Goal: Information Seeking & Learning: Learn about a topic

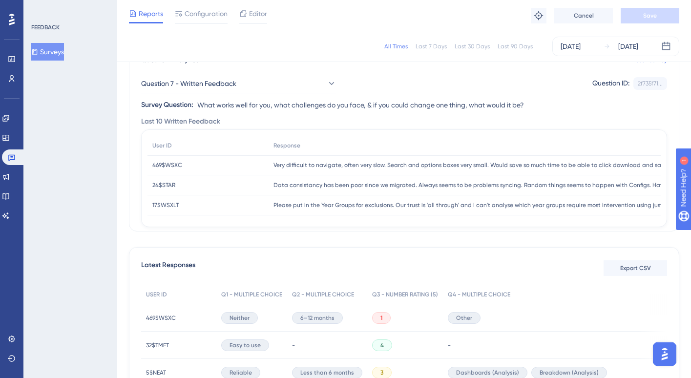
click at [410, 42] on div "All Times Last 7 Days Last 30 Days Last 90 Days [DATE] [DATE]" at bounding box center [404, 47] width 550 height 20
click at [403, 44] on div "All Times" at bounding box center [395, 46] width 23 height 8
click at [389, 52] on div "All Times Last 7 Days Last 30 Days Last 90 Days [DATE] [DATE]" at bounding box center [404, 47] width 550 height 20
click at [392, 48] on div "All Times" at bounding box center [395, 46] width 23 height 8
click at [213, 92] on button "Question 7 - Written Feedback" at bounding box center [238, 84] width 195 height 20
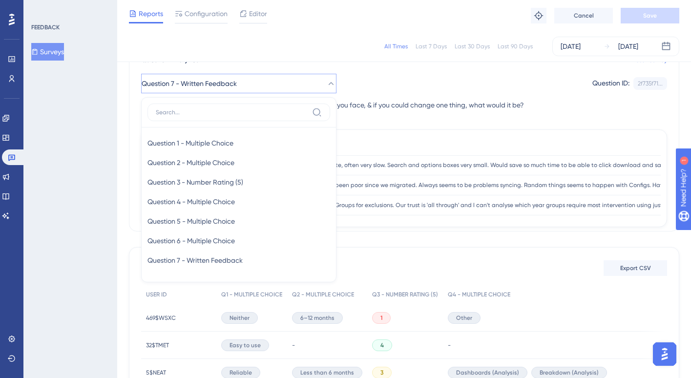
scroll to position [92, 0]
click at [197, 137] on span "Question 1 - Multiple Choice" at bounding box center [190, 142] width 86 height 12
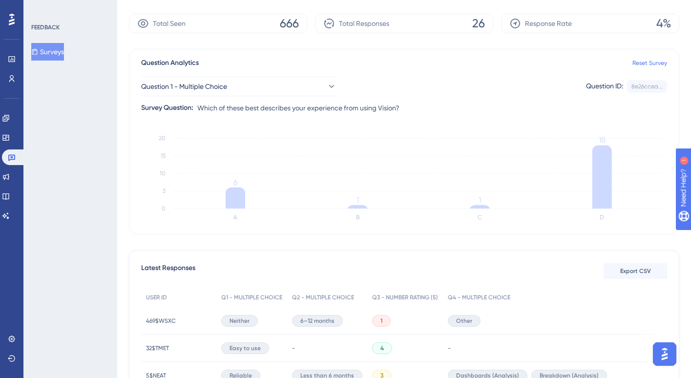
scroll to position [0, 0]
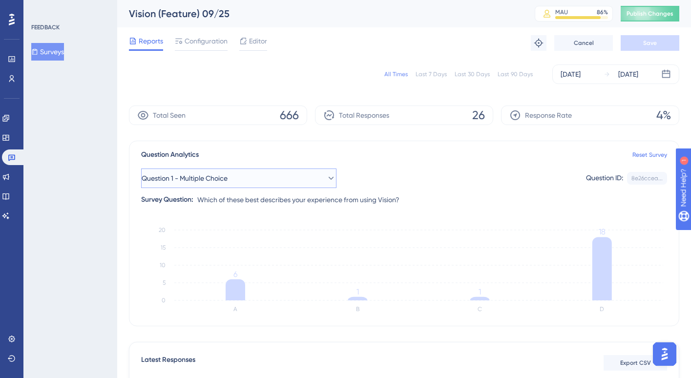
click at [326, 176] on icon at bounding box center [331, 178] width 10 height 10
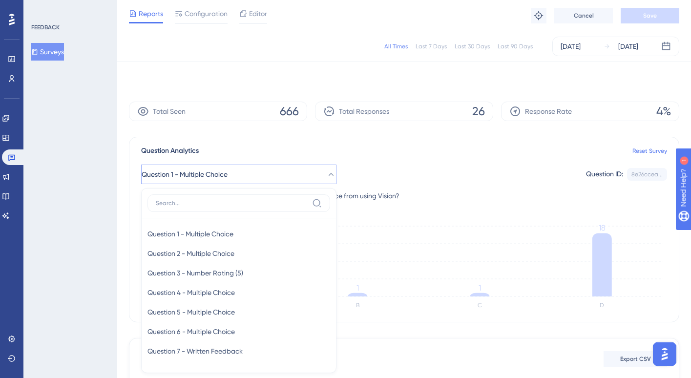
scroll to position [94, 0]
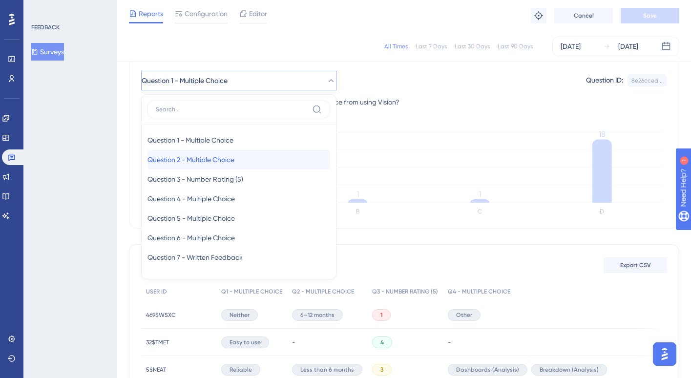
click at [268, 161] on div "Question 2 - Multiple Choice Question 2 - Multiple Choice" at bounding box center [238, 160] width 183 height 20
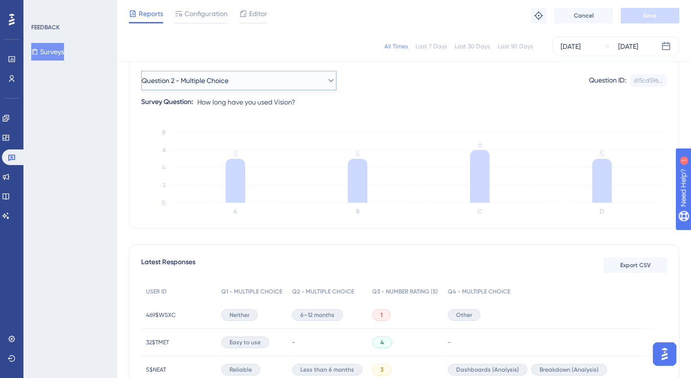
click at [288, 86] on button "Question 2 - Multiple Choice" at bounding box center [238, 81] width 195 height 20
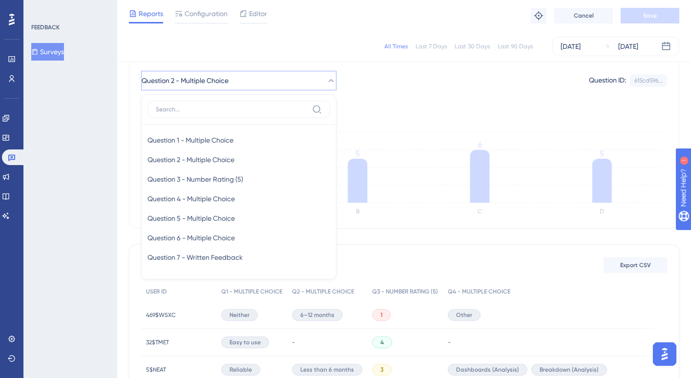
scroll to position [73, 0]
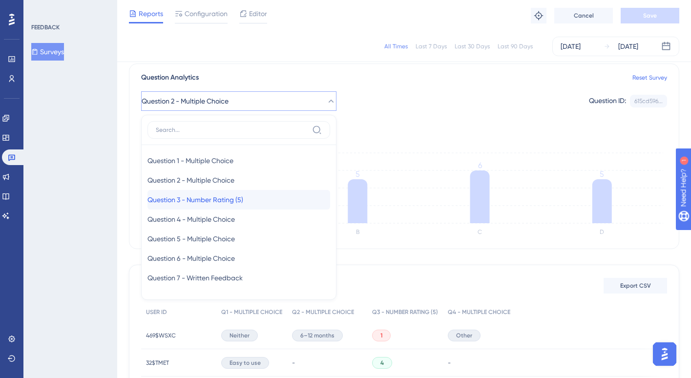
click at [243, 203] on span "Question 3 - Number Rating (5)" at bounding box center [195, 200] width 96 height 12
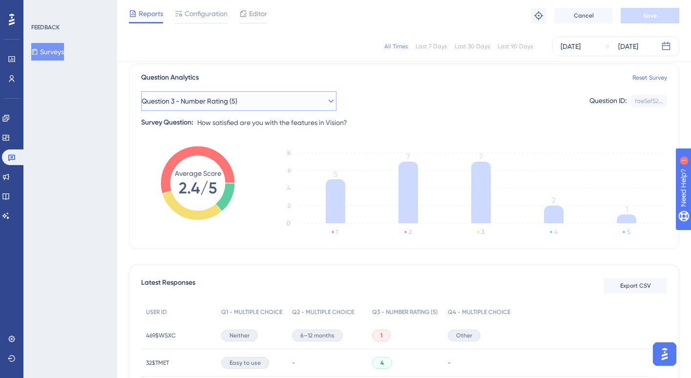
click at [250, 102] on button "Question 3 - Number Rating (5)" at bounding box center [238, 101] width 195 height 20
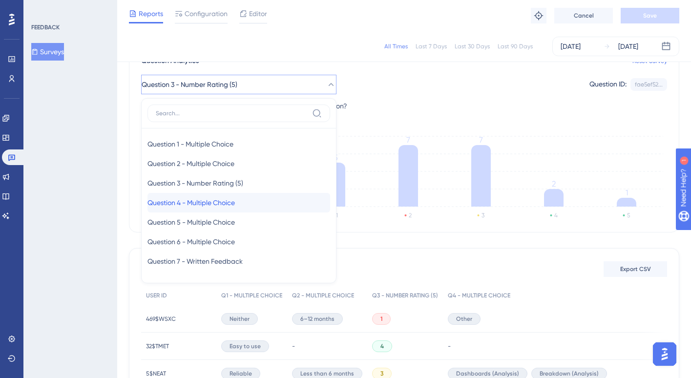
click at [235, 199] on span "Question 4 - Multiple Choice" at bounding box center [190, 203] width 87 height 12
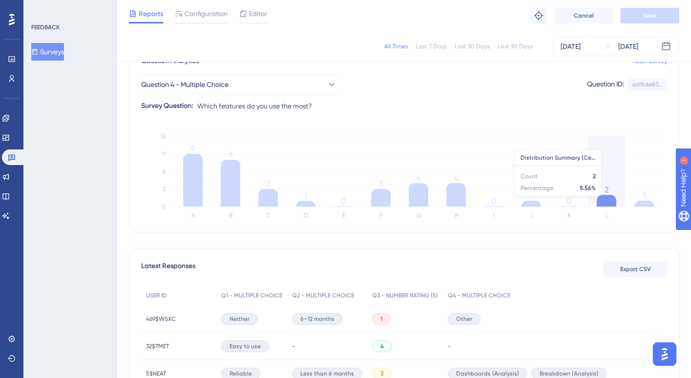
click at [650, 201] on icon at bounding box center [644, 204] width 20 height 6
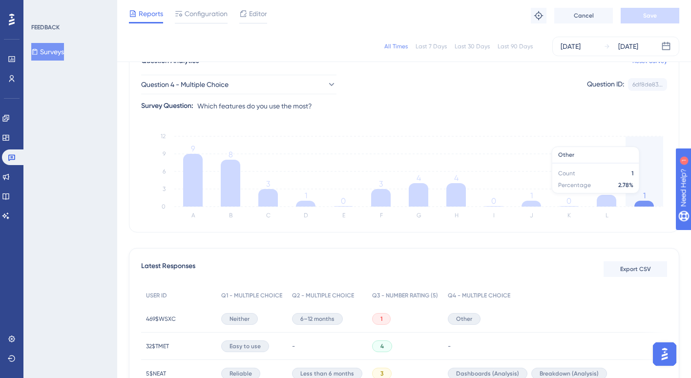
click at [650, 201] on icon at bounding box center [644, 204] width 20 height 6
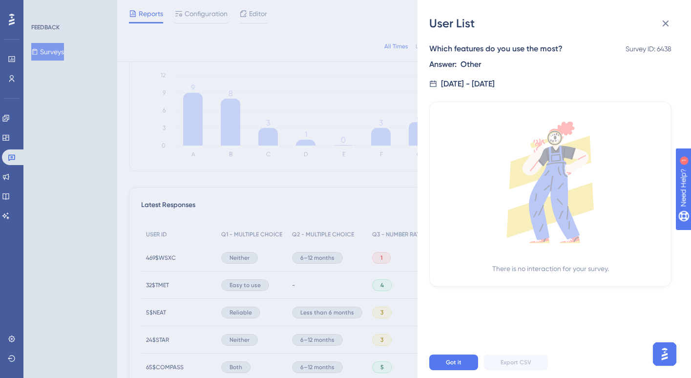
scroll to position [151, 0]
click at [667, 28] on icon at bounding box center [666, 24] width 12 height 12
click at [666, 21] on icon at bounding box center [666, 24] width 12 height 12
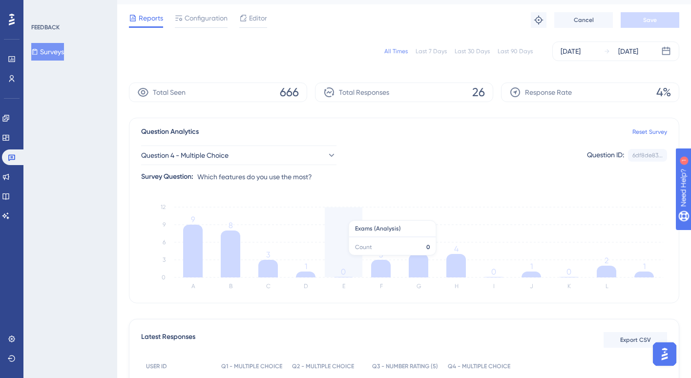
scroll to position [22, 0]
click at [314, 164] on button "Question 4 - Multiple Choice" at bounding box center [238, 156] width 195 height 20
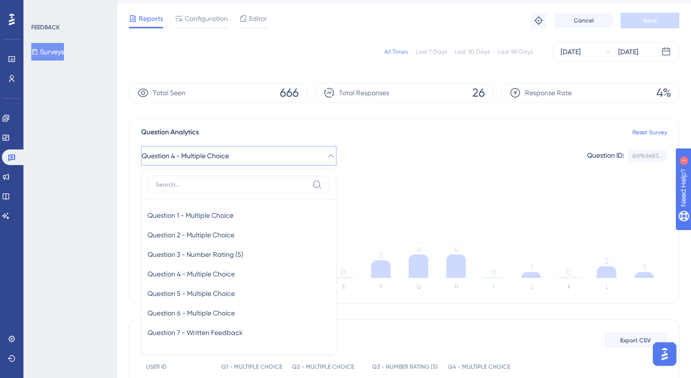
scroll to position [96, 0]
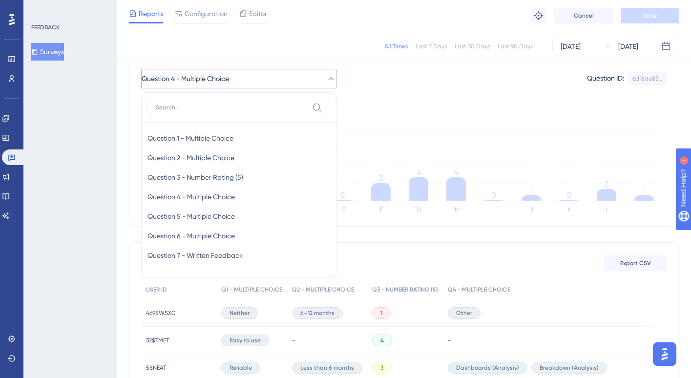
click at [421, 106] on div "Question Analytics Reset Survey Question 4 - Multiple Choice Question 1 - Multi…" at bounding box center [404, 134] width 550 height 186
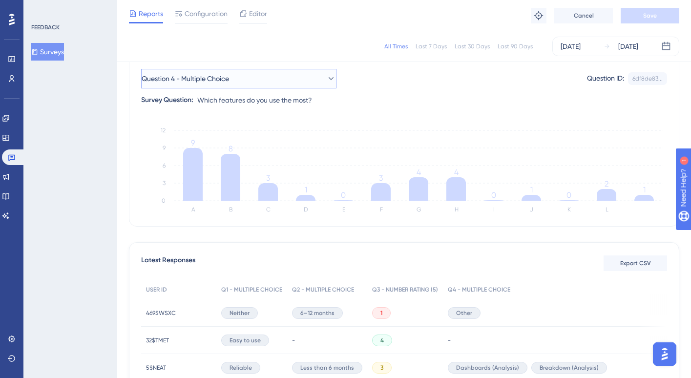
click at [291, 76] on button "Question 4 - Multiple Choice" at bounding box center [238, 79] width 195 height 20
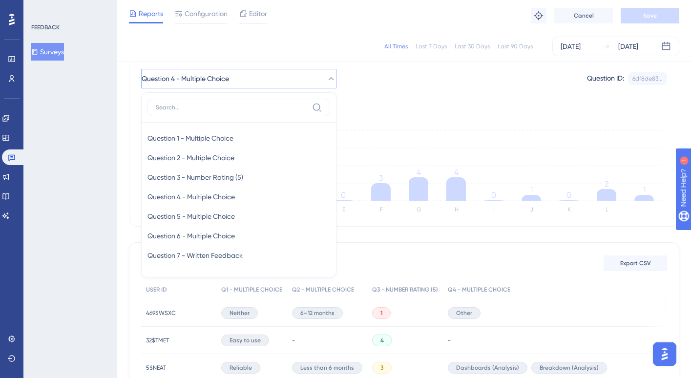
scroll to position [92, 0]
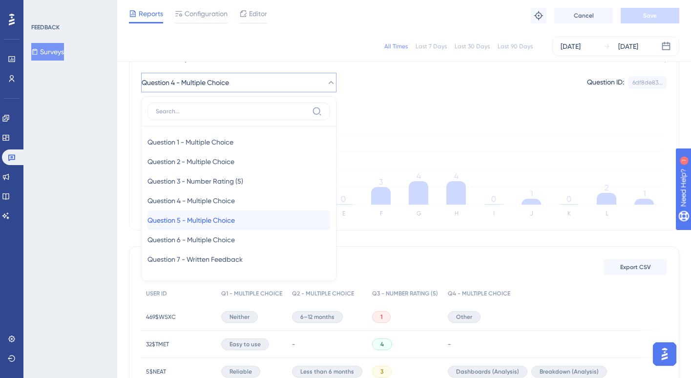
click at [222, 225] on span "Question 5 - Multiple Choice" at bounding box center [190, 220] width 87 height 12
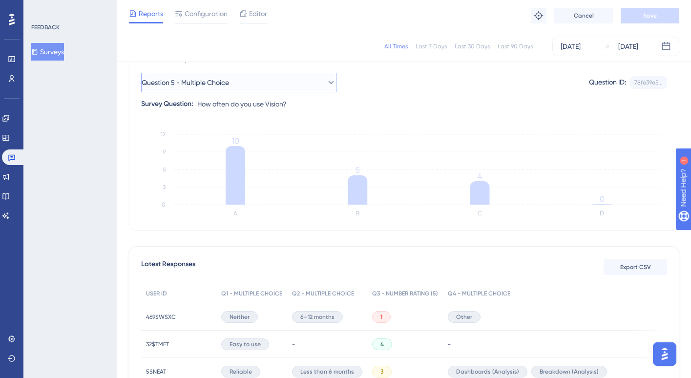
click at [275, 84] on button "Question 5 - Multiple Choice" at bounding box center [238, 83] width 195 height 20
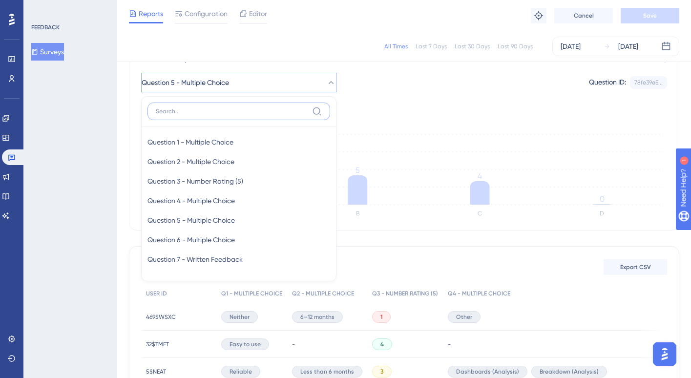
scroll to position [84, 0]
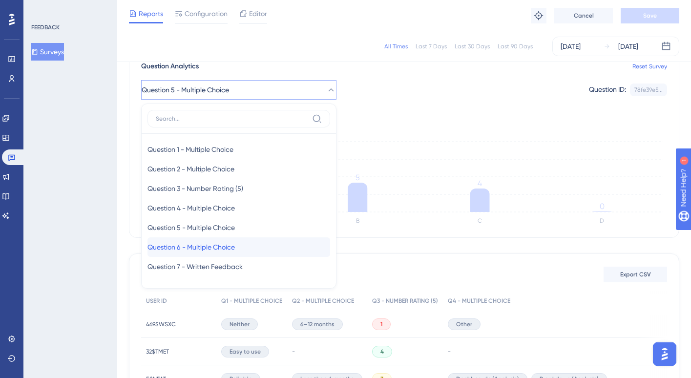
click at [235, 247] on span "Question 6 - Multiple Choice" at bounding box center [190, 247] width 87 height 12
